Goal: Information Seeking & Learning: Learn about a topic

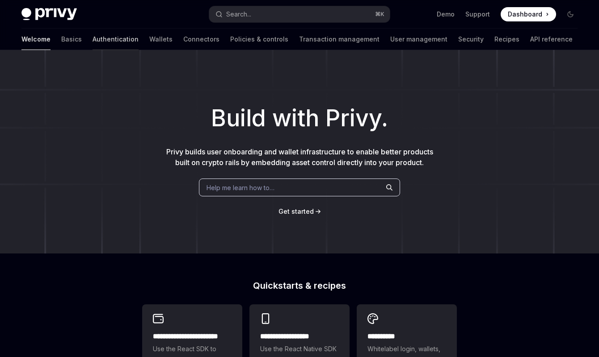
click at [93, 41] on link "Authentication" at bounding box center [116, 39] width 46 height 21
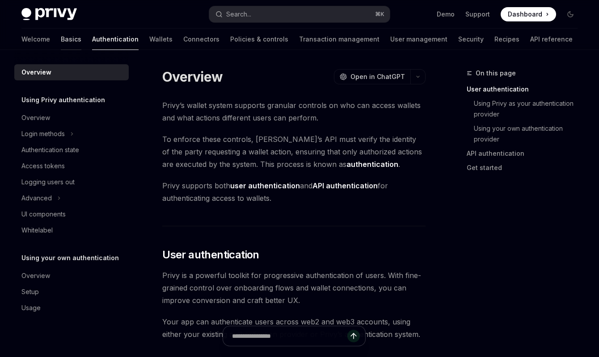
click at [61, 40] on link "Basics" at bounding box center [71, 39] width 21 height 21
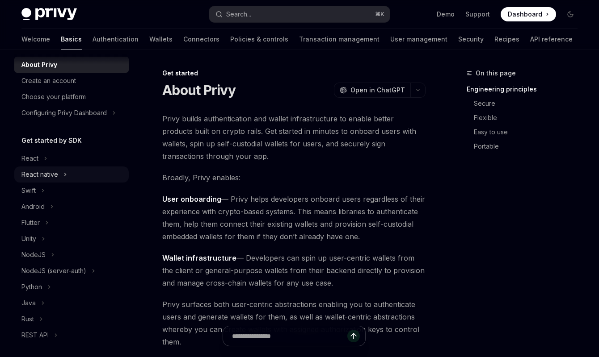
scroll to position [24, 0]
click at [34, 154] on div "React" at bounding box center [29, 157] width 17 height 11
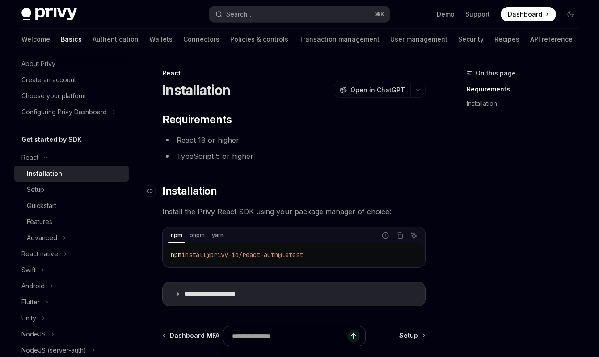
scroll to position [81, 0]
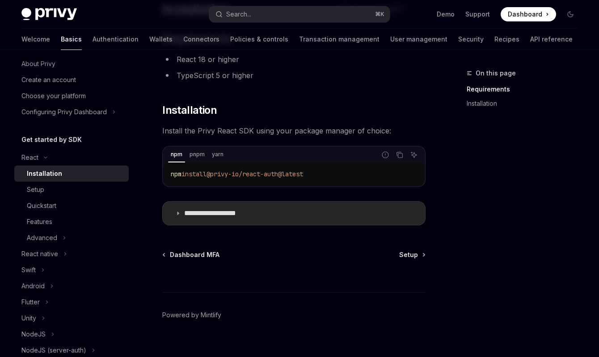
click at [186, 213] on p "**********" at bounding box center [220, 213] width 73 height 9
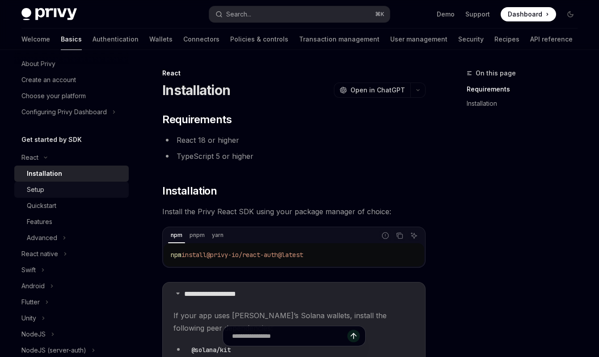
click at [36, 187] on div "Setup" at bounding box center [35, 190] width 17 height 11
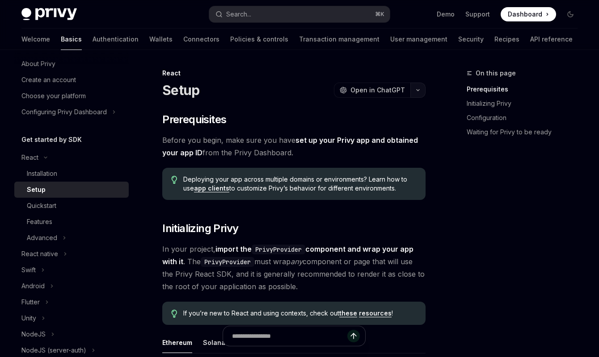
click at [418, 92] on icon "button" at bounding box center [417, 90] width 11 height 4
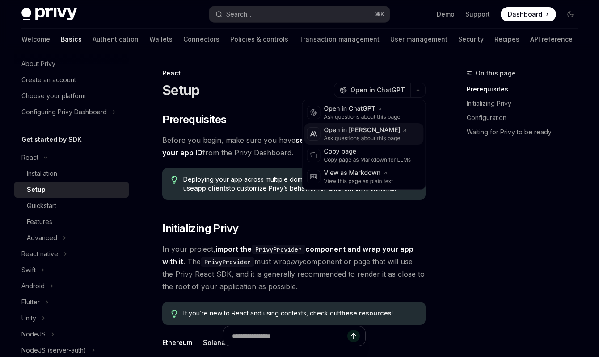
click at [349, 127] on div "Open in [PERSON_NAME]" at bounding box center [366, 130] width 84 height 9
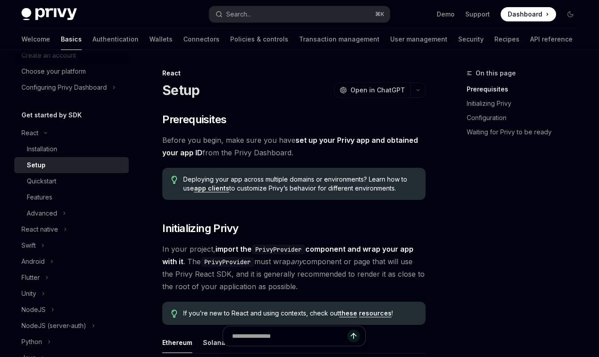
scroll to position [56, 0]
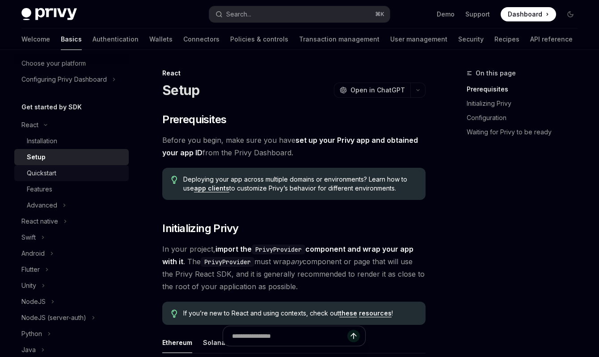
click at [48, 177] on div "Quickstart" at bounding box center [41, 173] width 29 height 11
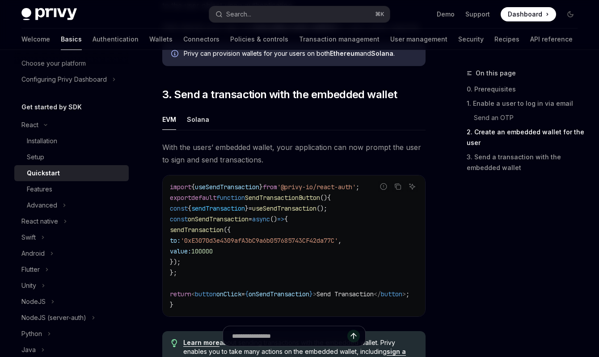
scroll to position [764, 0]
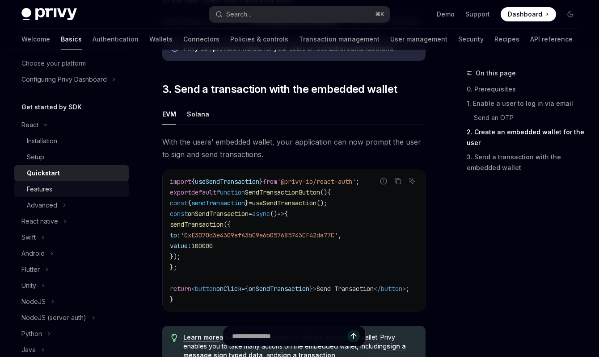
click at [42, 188] on div "Features" at bounding box center [39, 189] width 25 height 11
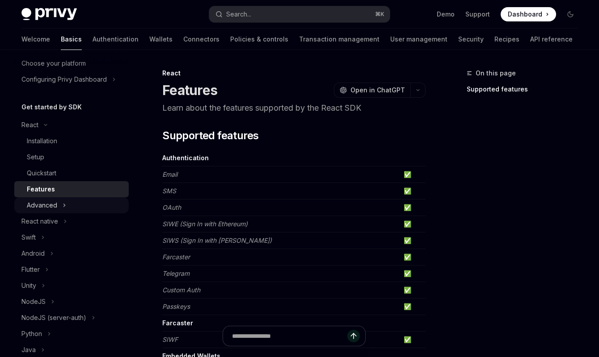
click at [48, 206] on div "Advanced" at bounding box center [42, 205] width 30 height 11
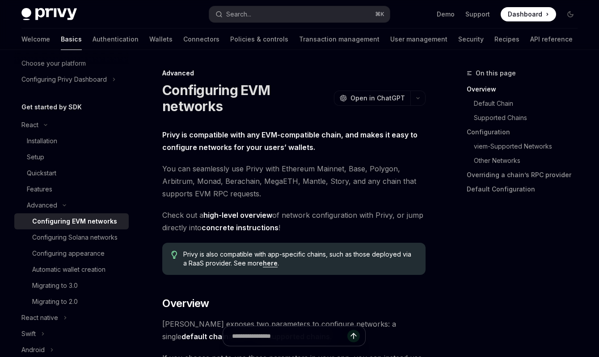
click at [62, 227] on link "Configuring EVM networks" at bounding box center [71, 222] width 114 height 16
click at [74, 272] on div "Automatic wallet creation" at bounding box center [68, 270] width 73 height 11
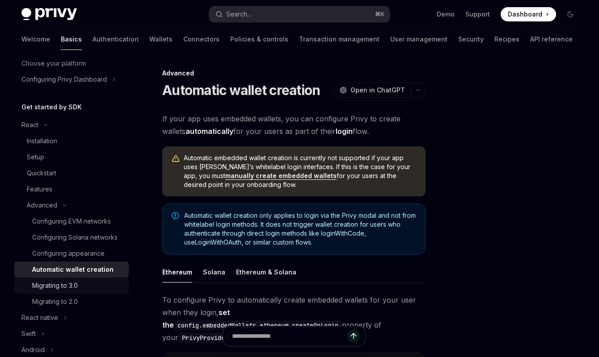
click at [67, 285] on div "Migrating to 3.0" at bounding box center [55, 286] width 46 height 11
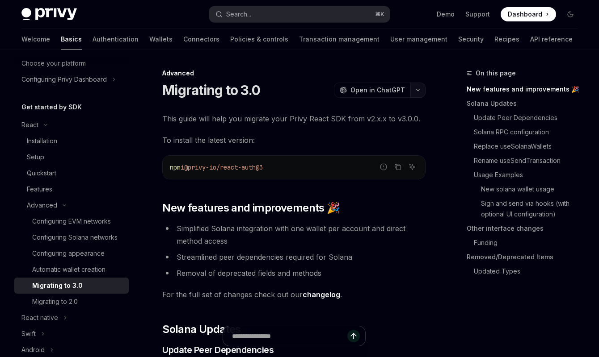
click at [414, 91] on icon "button" at bounding box center [417, 90] width 11 height 4
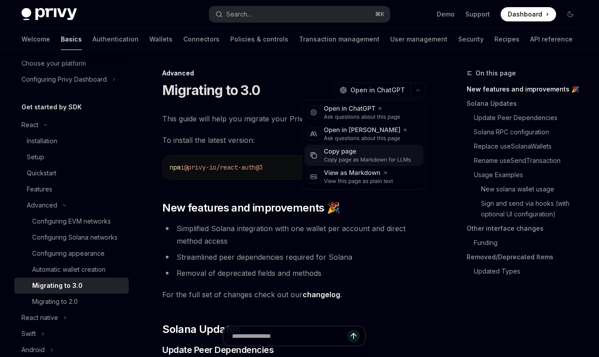
click at [350, 160] on div "Copy page as Markdown for LLMs" at bounding box center [367, 159] width 87 height 7
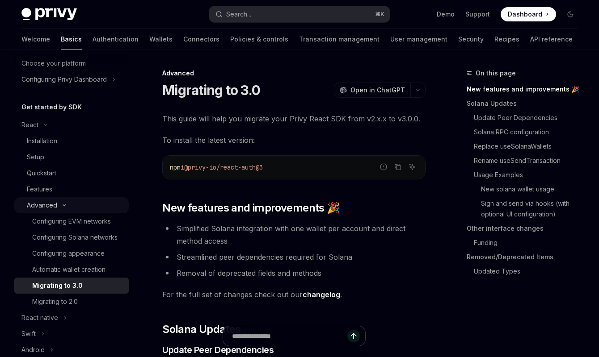
click at [46, 207] on div "Advanced" at bounding box center [42, 205] width 30 height 11
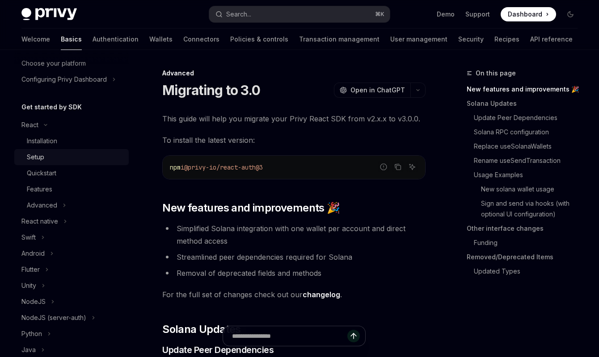
click at [35, 157] on div "Setup" at bounding box center [35, 157] width 17 height 11
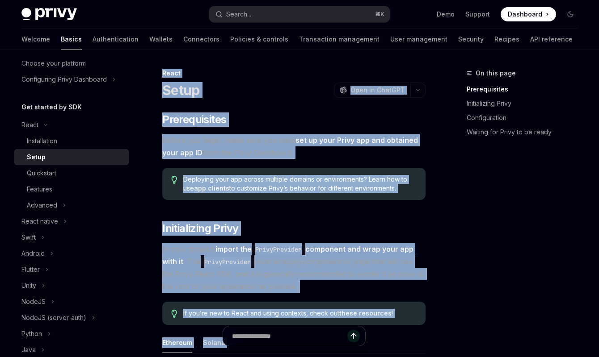
drag, startPoint x: 325, startPoint y: 172, endPoint x: 157, endPoint y: 71, distance: 195.8
copy div "Lorem Ipsum DoloRS Amet co AdipISC ElitSE Doei te InciDID ​ Utlaboreetdol Magna…"
click at [48, 181] on link "Quickstart" at bounding box center [71, 173] width 114 height 16
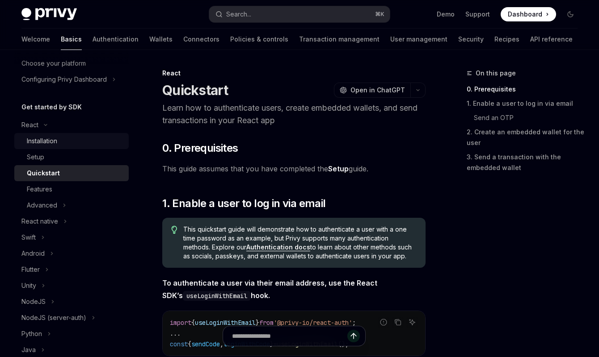
click at [54, 145] on div "Installation" at bounding box center [42, 141] width 30 height 11
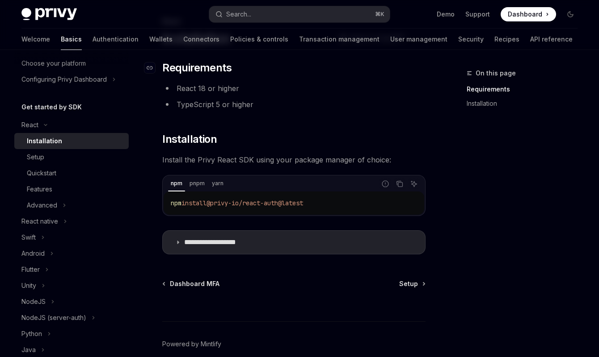
scroll to position [31, 0]
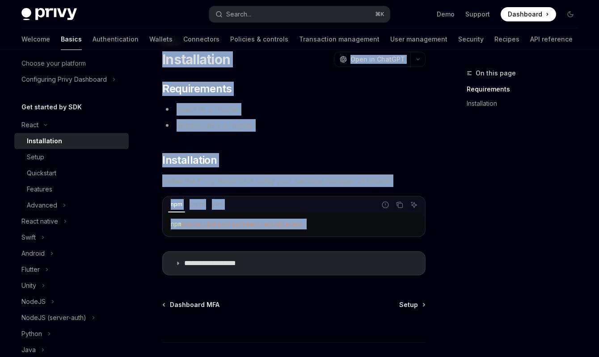
drag, startPoint x: 156, startPoint y: 60, endPoint x: 407, endPoint y: 241, distance: 309.6
click at [407, 241] on div "**********" at bounding box center [210, 228] width 434 height 383
copy div "Installation OpenAI Open in ChatGPT OpenAI Open in ChatGPT ​ Requirements React…"
click at [46, 153] on div "Setup" at bounding box center [75, 157] width 97 height 11
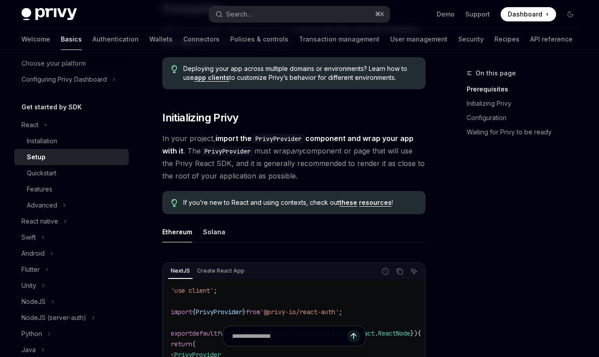
scroll to position [119, 0]
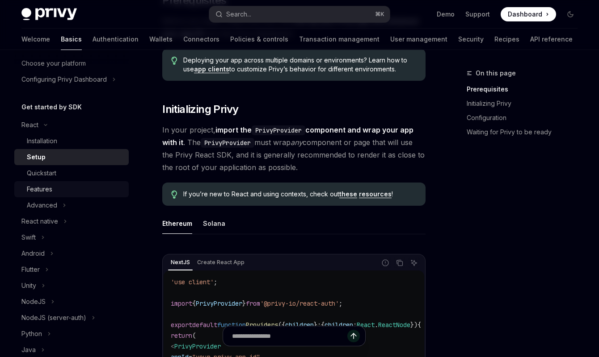
click at [36, 197] on link "Features" at bounding box center [71, 189] width 114 height 16
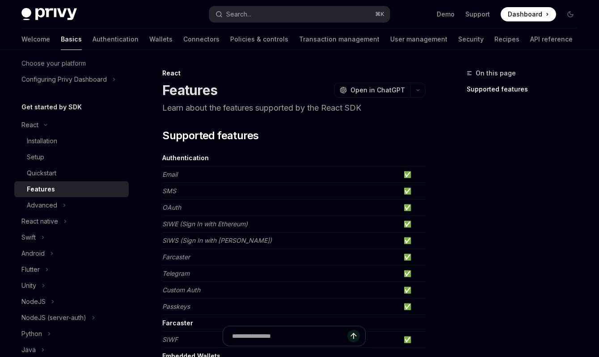
click at [55, 184] on div "Features" at bounding box center [75, 189] width 97 height 11
click at [45, 173] on div "Quickstart" at bounding box center [41, 173] width 29 height 11
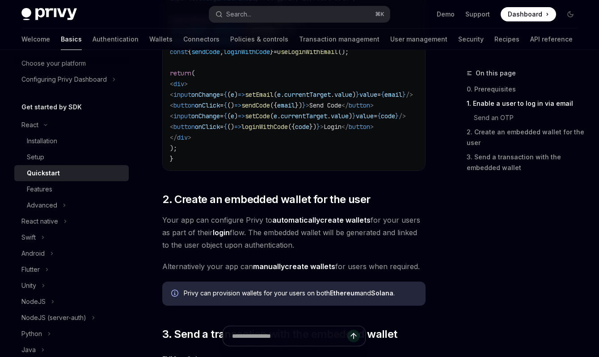
scroll to position [954, 0]
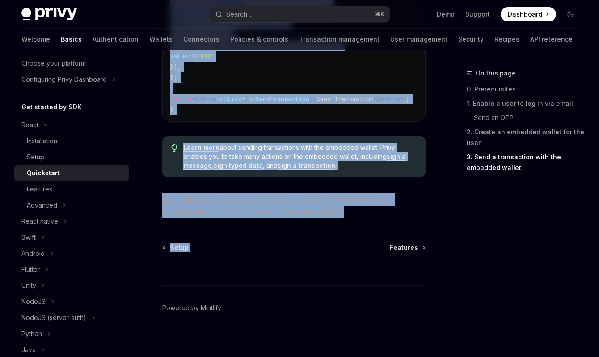
drag, startPoint x: 159, startPoint y: 73, endPoint x: 381, endPoint y: 216, distance: 263.9
copy div "Loremipsum DoloRS Amet co AdipISC Elits doe te incididuntut labor, etdolo magna…"
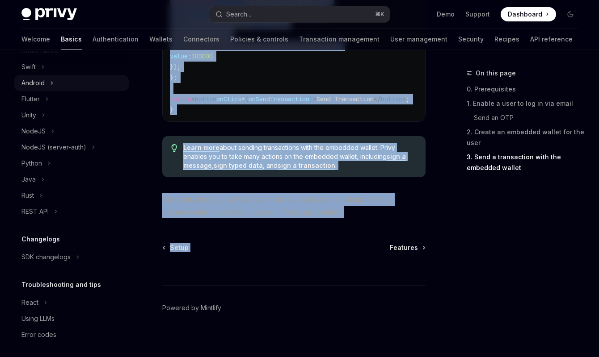
scroll to position [231, 0]
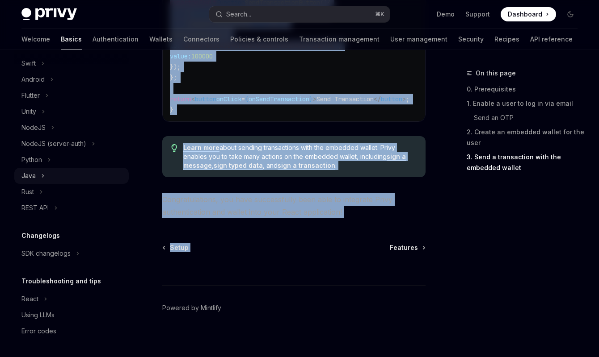
click at [45, 178] on button "Java" at bounding box center [71, 176] width 114 height 16
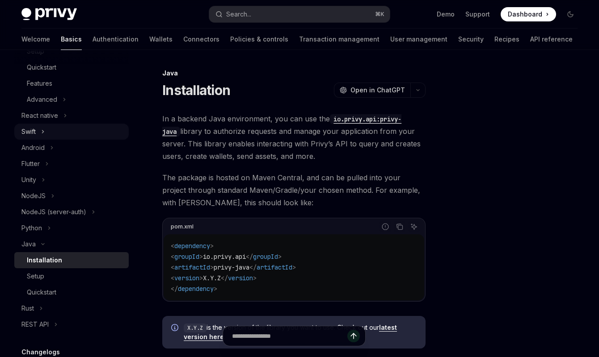
scroll to position [173, 0]
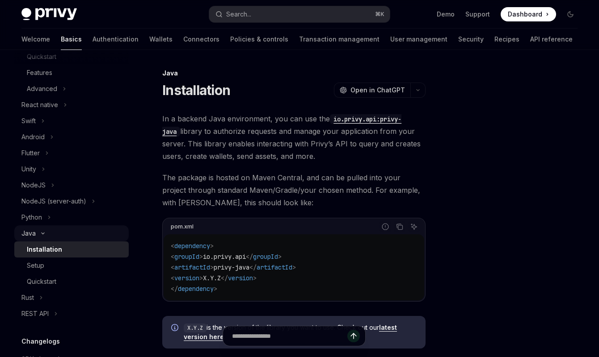
click at [37, 230] on button "Java" at bounding box center [71, 234] width 114 height 16
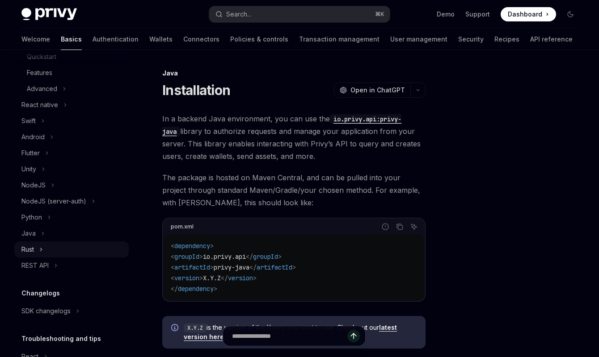
click at [44, 243] on button "Rust" at bounding box center [71, 250] width 114 height 16
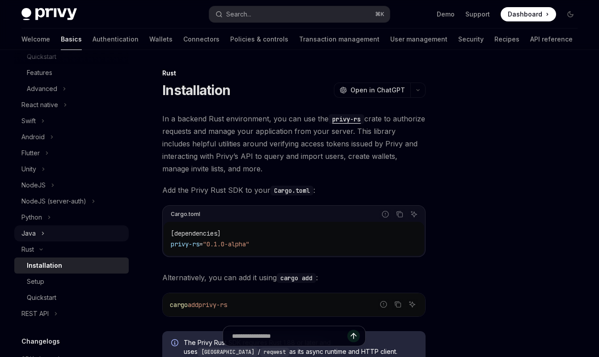
click at [42, 236] on icon "Toggle Java section" at bounding box center [43, 233] width 4 height 11
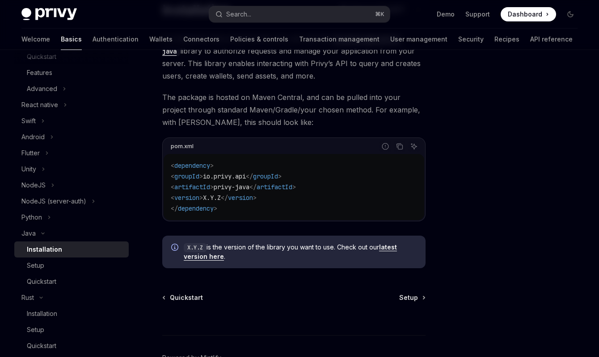
scroll to position [135, 0]
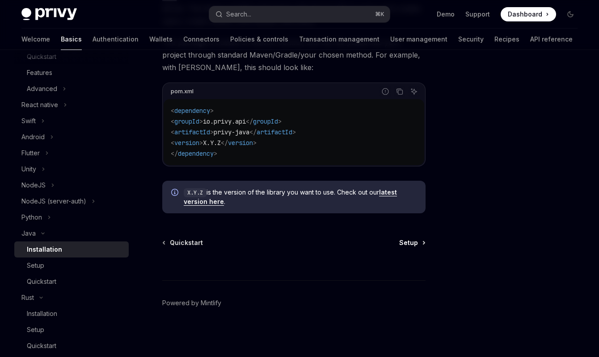
click at [422, 242] on link "Setup" at bounding box center [411, 243] width 25 height 9
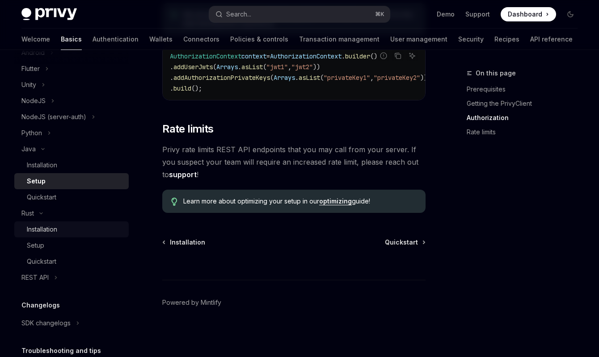
scroll to position [327, 0]
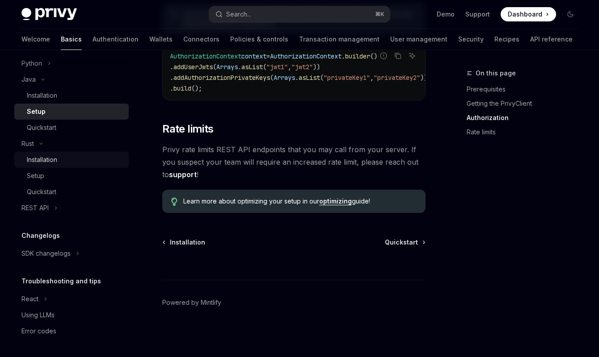
click at [40, 162] on div "Installation" at bounding box center [42, 160] width 30 height 11
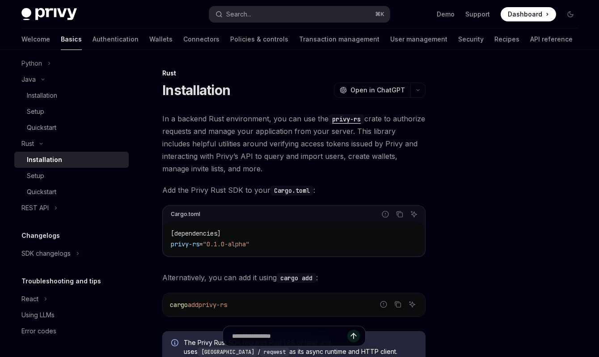
scroll to position [151, 0]
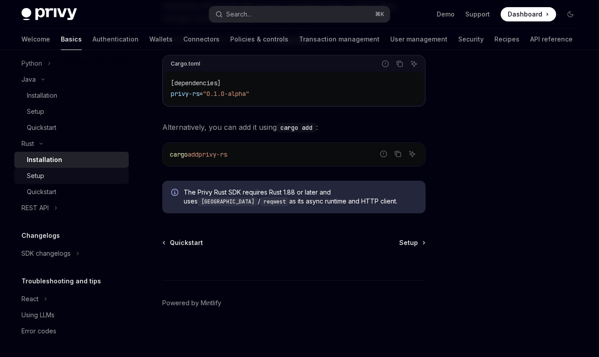
click at [55, 180] on div "Setup" at bounding box center [75, 176] width 97 height 11
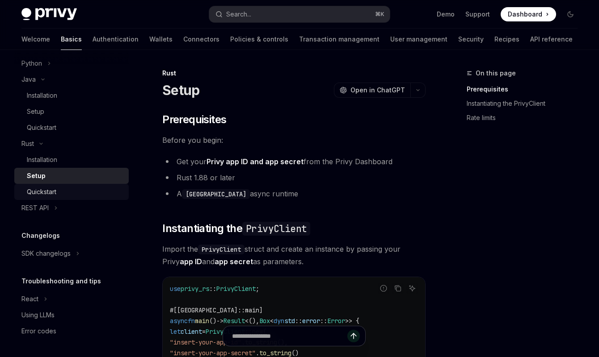
click at [42, 193] on div "Quickstart" at bounding box center [41, 192] width 29 height 11
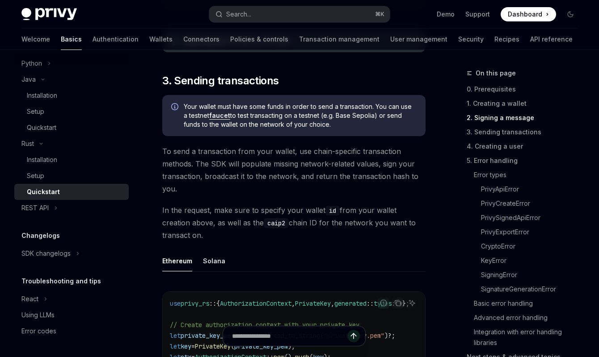
scroll to position [942, 0]
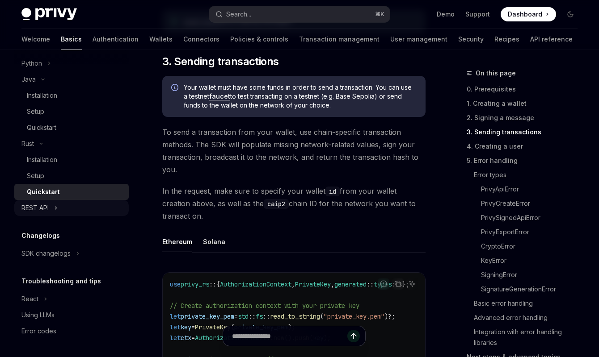
click at [53, 201] on button "REST API" at bounding box center [71, 208] width 114 height 16
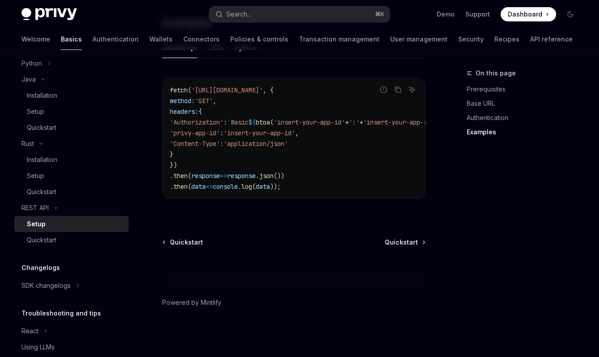
scroll to position [359, 0]
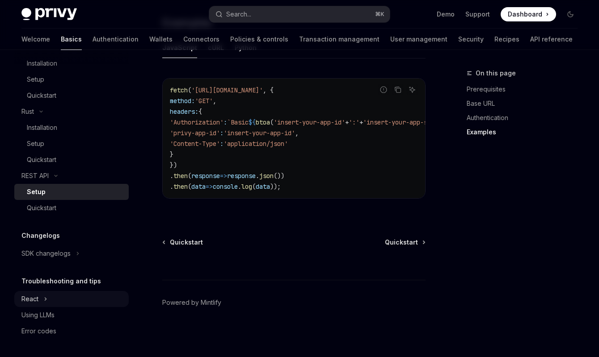
click at [35, 295] on div "React" at bounding box center [29, 299] width 17 height 11
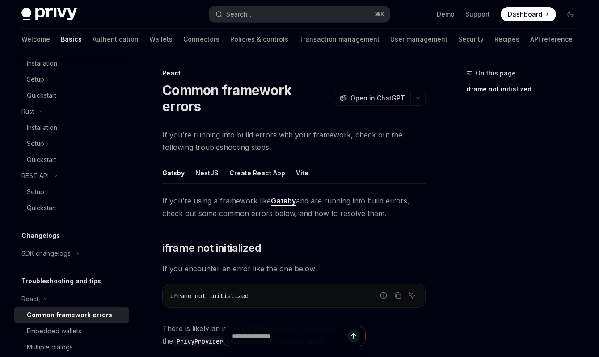
click at [202, 163] on div "NextJS" at bounding box center [206, 173] width 23 height 21
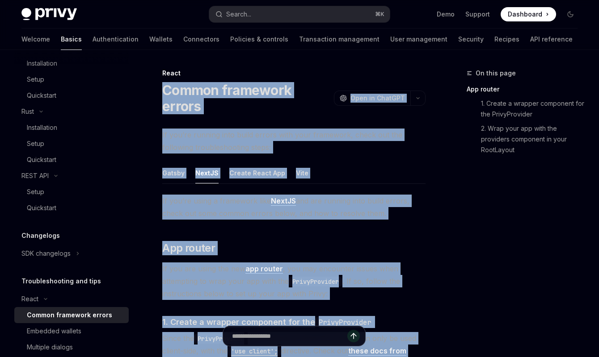
drag, startPoint x: 311, startPoint y: 166, endPoint x: 161, endPoint y: 86, distance: 169.7
click at [418, 91] on button "button" at bounding box center [417, 98] width 15 height 15
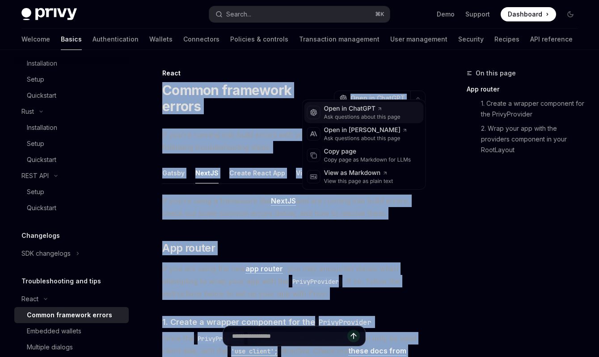
click at [350, 109] on div "Open in ChatGPT" at bounding box center [362, 109] width 76 height 9
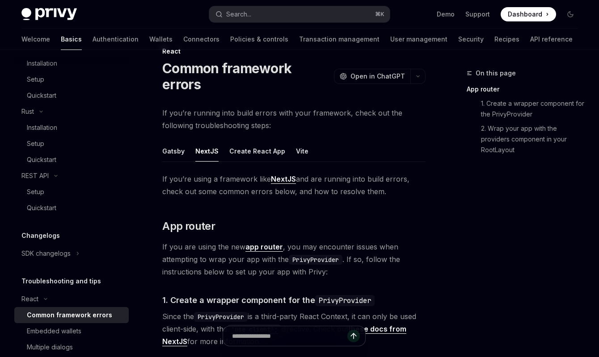
scroll to position [24, 0]
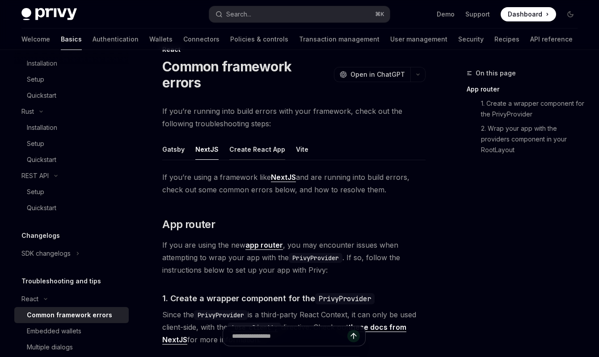
click at [258, 139] on div "Create React App" at bounding box center [257, 149] width 56 height 21
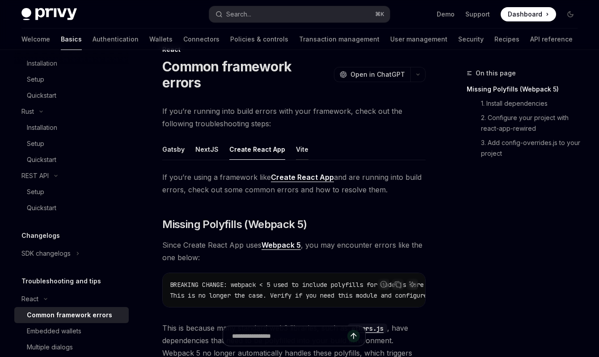
click at [298, 139] on div "Vite" at bounding box center [302, 149] width 13 height 21
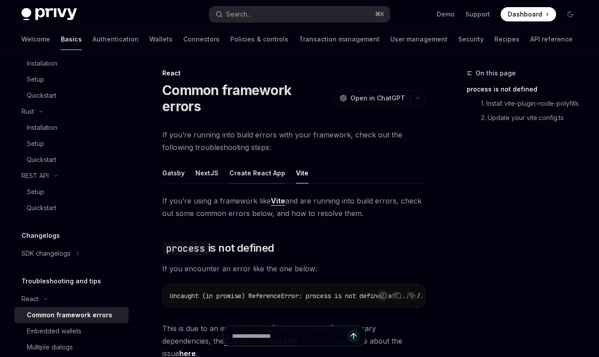
click at [240, 163] on div "Create React App" at bounding box center [257, 173] width 56 height 21
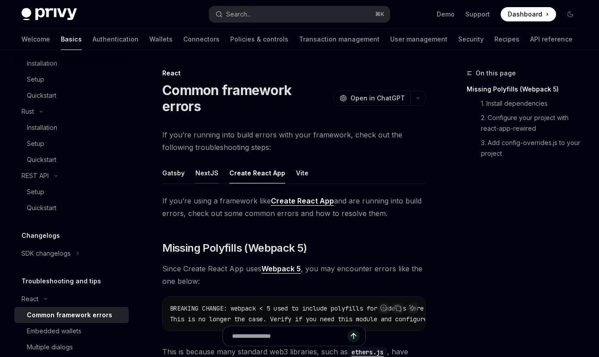
click at [208, 163] on div "NextJS" at bounding box center [206, 173] width 23 height 21
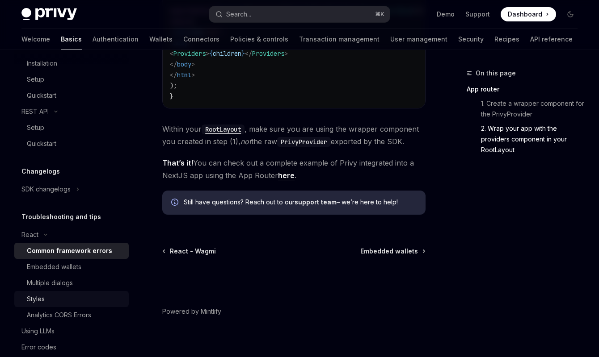
scroll to position [440, 0]
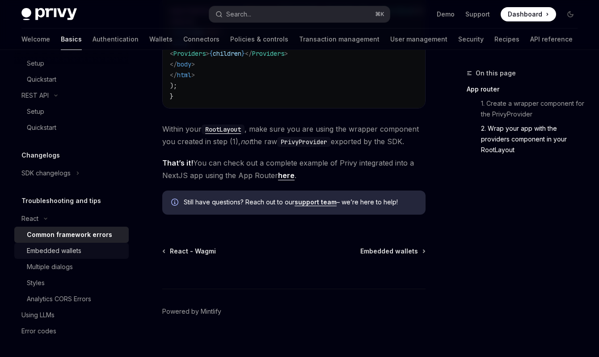
click at [55, 255] on div "Embedded wallets" at bounding box center [54, 251] width 55 height 11
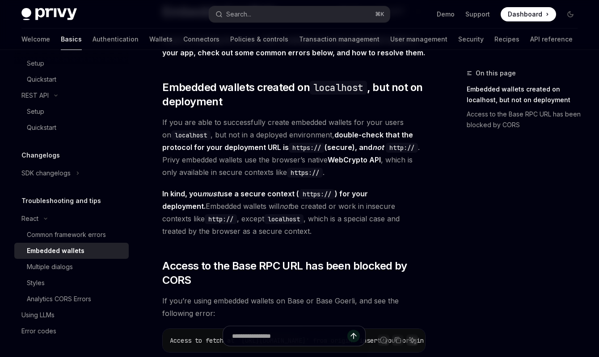
scroll to position [80, 0]
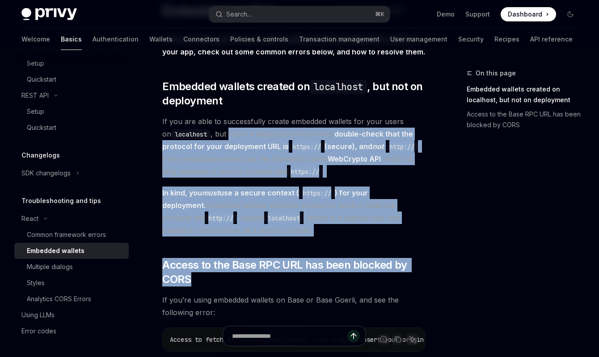
drag, startPoint x: 222, startPoint y: 135, endPoint x: 361, endPoint y: 287, distance: 205.6
click at [361, 286] on div "If you’re running into issues with creating and using embedded wallets in your …" at bounding box center [293, 258] width 263 height 451
click at [297, 273] on span "Access to the Base RPC URL has been blocked by CORS" at bounding box center [293, 272] width 263 height 29
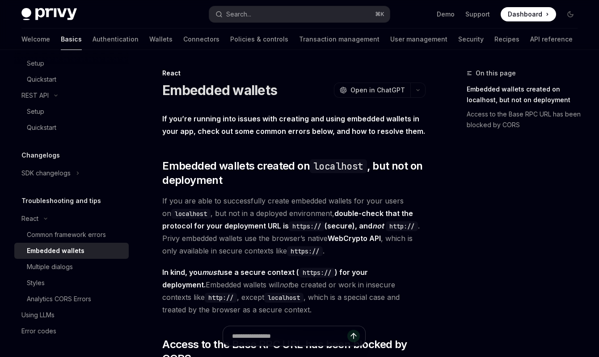
drag, startPoint x: 372, startPoint y: 283, endPoint x: 155, endPoint y: 76, distance: 300.3
copy div "Lorem Ipsumdol sitamet ConsEC Adip el SeddOEI TempOR Inci ut LaboREE Do mag’al …"
click at [63, 265] on div "Multiple dialogs" at bounding box center [50, 267] width 46 height 11
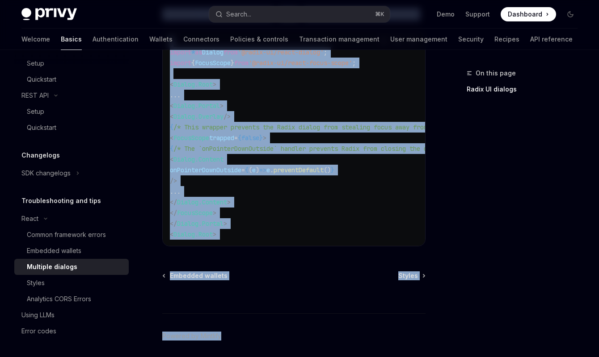
scroll to position [537, 0]
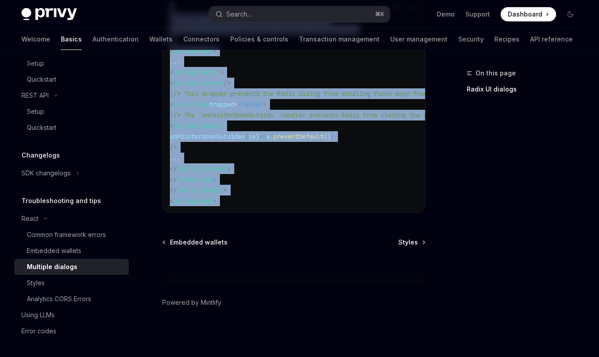
drag, startPoint x: 145, startPoint y: 83, endPoint x: 288, endPoint y: 216, distance: 195.7
copy div "Loremips dolorsi AmetCO Adip el SeddOEI TempOR Inci ut LaboREE Dol Magna aliqu …"
click at [66, 279] on div "Styles" at bounding box center [75, 283] width 97 height 11
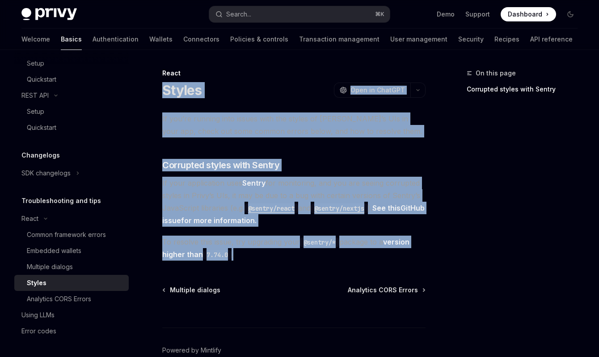
drag, startPoint x: 243, startPoint y: 211, endPoint x: 164, endPoint y: 84, distance: 149.5
click at [164, 84] on div "React Styles OpenAI Open in ChatGPT OpenAI Open in ChatGPT If you’re running in…" at bounding box center [210, 236] width 434 height 337
copy div "Styles OpenAI Open in ChatGPT OpenAI Open in ChatGPT If you’re running into iss…"
click at [70, 304] on div "Analytics CORS Errors" at bounding box center [59, 299] width 64 height 11
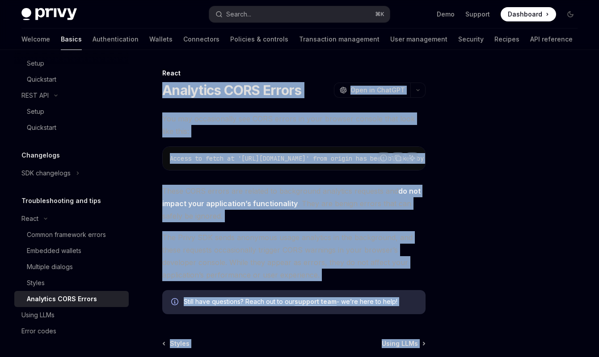
scroll to position [105, 0]
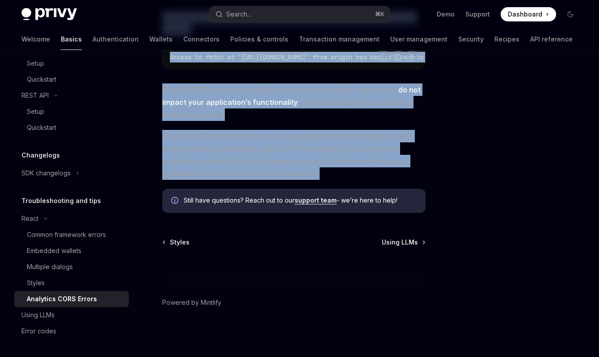
drag, startPoint x: 155, startPoint y: 86, endPoint x: 343, endPoint y: 171, distance: 206.6
click at [343, 171] on div "React Analytics CORS Errors OpenAI Open in ChatGPT OpenAI Open in ChatGPT You m…" at bounding box center [210, 161] width 434 height 391
copy div "Analytics CORS Errors OpenAI Open in ChatGPT OpenAI Open in ChatGPT You may occ…"
click at [52, 328] on div "Error codes" at bounding box center [38, 331] width 35 height 11
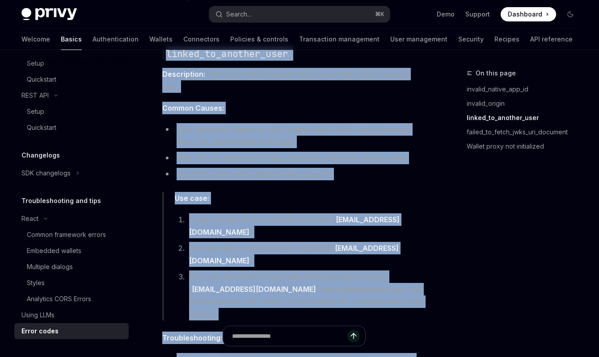
scroll to position [715, 0]
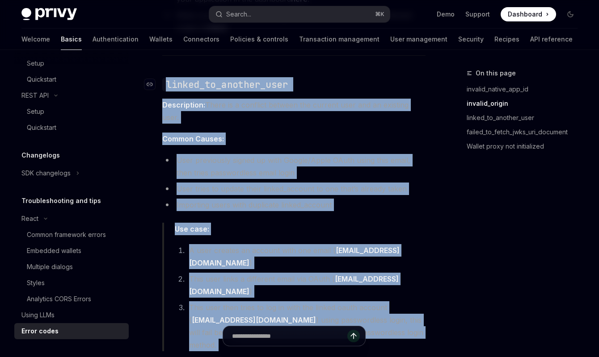
drag, startPoint x: 260, startPoint y: 207, endPoint x: 163, endPoint y: 85, distance: 155.8
click at [163, 85] on div "This page lists common error codes you may encounter when using Privy, along wi…" at bounding box center [293, 262] width 263 height 1731
copy div "loremi_do_sitamet_cons Adipiscinge: Seddo ei t incididu utlabor etd magnaal eni…"
click at [376, 182] on ul "User previously signed up with Google/Apple OAuth using this email, then tries …" at bounding box center [293, 182] width 263 height 57
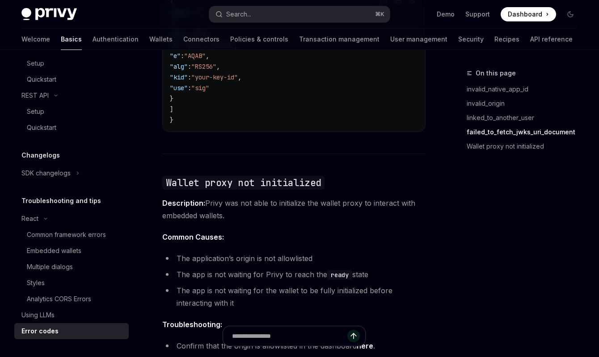
scroll to position [1593, 0]
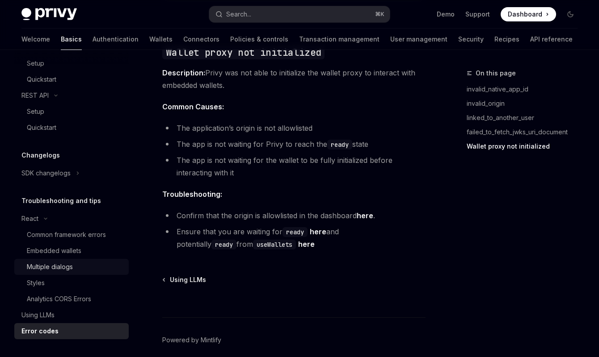
click at [67, 265] on div "Multiple dialogs" at bounding box center [50, 267] width 46 height 11
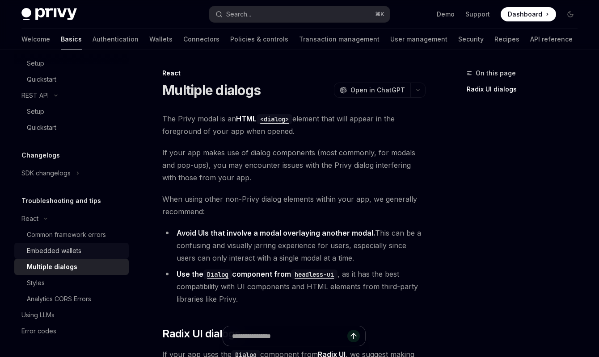
click at [62, 249] on div "Embedded wallets" at bounding box center [54, 251] width 55 height 11
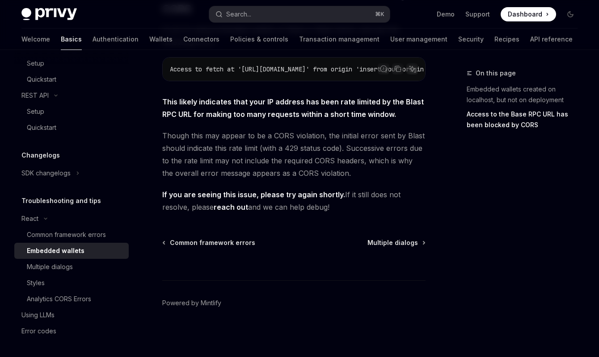
scroll to position [354, 0]
click at [46, 273] on link "Multiple dialogs" at bounding box center [71, 267] width 114 height 16
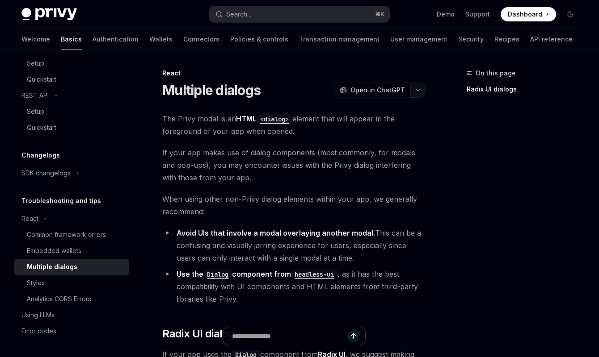
click at [417, 92] on icon "button" at bounding box center [417, 90] width 11 height 4
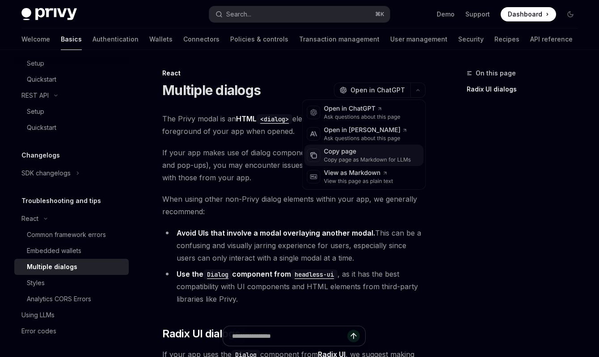
click at [349, 158] on div "Copy page as Markdown for LLMs" at bounding box center [367, 159] width 87 height 7
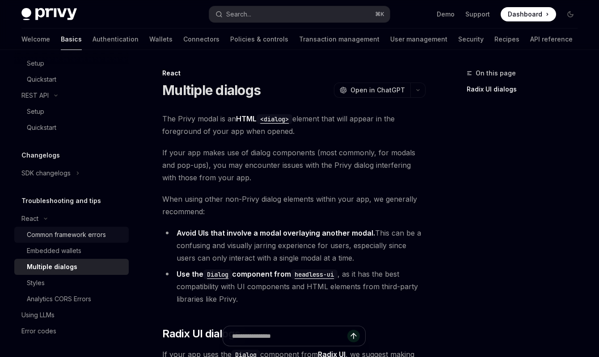
click at [61, 238] on div "Common framework errors" at bounding box center [66, 235] width 79 height 11
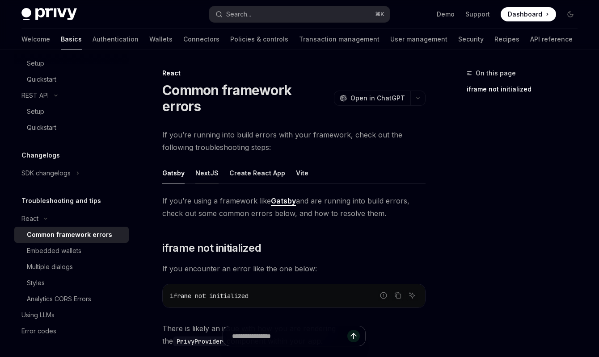
click at [197, 163] on div "NextJS" at bounding box center [206, 173] width 23 height 21
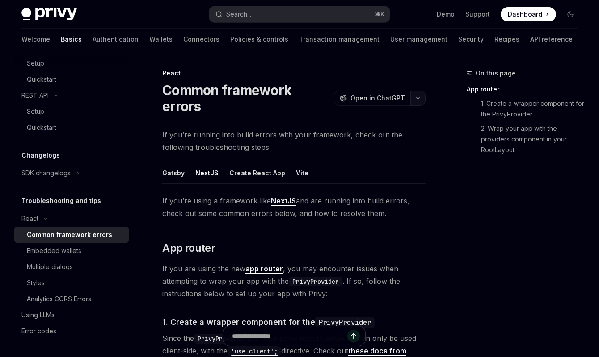
click at [423, 93] on button "button" at bounding box center [417, 98] width 15 height 15
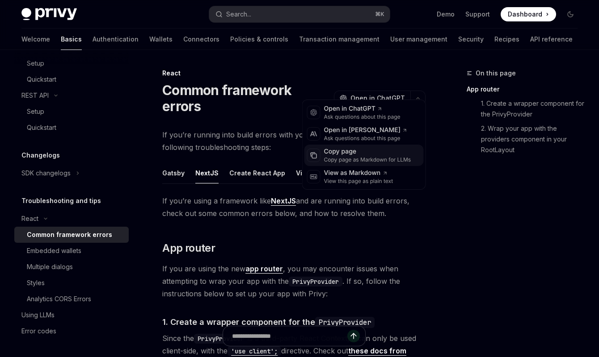
click at [353, 150] on div "Copy page" at bounding box center [367, 151] width 87 height 9
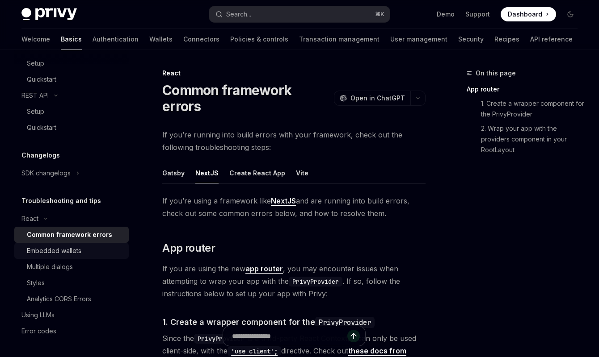
click at [74, 246] on div "Embedded wallets" at bounding box center [54, 251] width 55 height 11
type textarea "*"
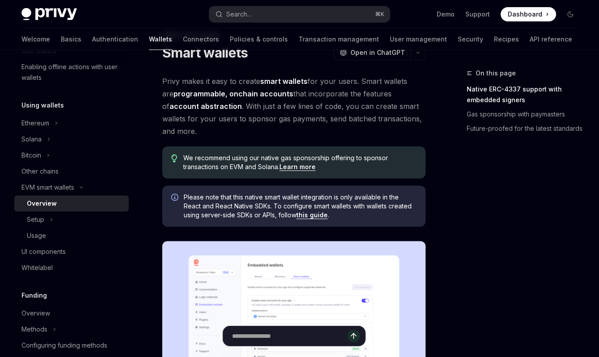
scroll to position [38, 0]
